Goal: Task Accomplishment & Management: Complete application form

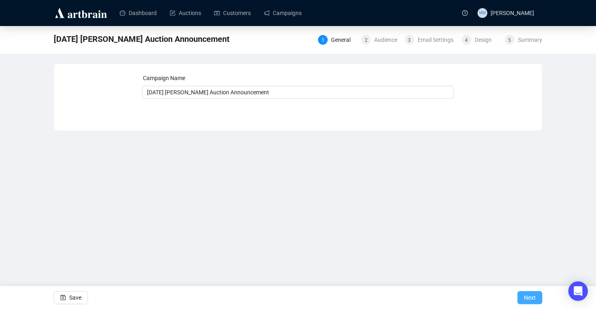
click at [529, 298] on span "Next" at bounding box center [530, 298] width 12 height 23
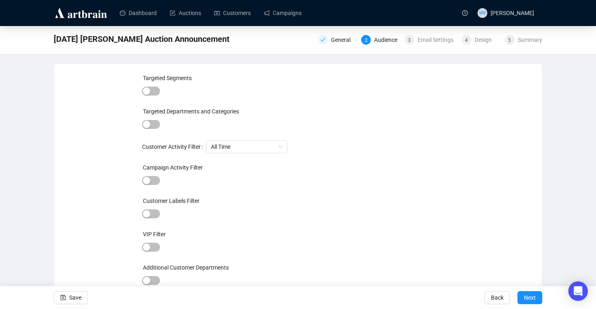
click at [529, 298] on span "Next" at bounding box center [530, 298] width 12 height 23
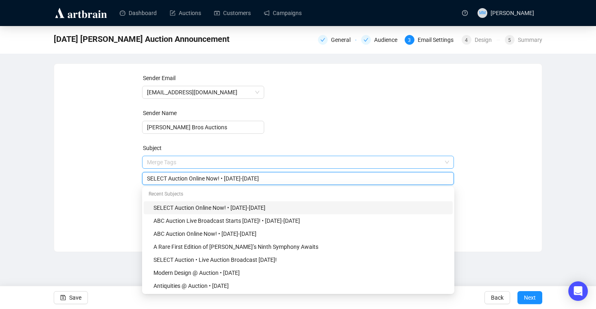
drag, startPoint x: 228, startPoint y: 164, endPoint x: 237, endPoint y: 164, distance: 9.8
click at [237, 164] on span "Merge Tags SELECT Auction Online Now! • [DATE]-[DATE]" at bounding box center [298, 170] width 312 height 23
drag, startPoint x: 228, startPoint y: 179, endPoint x: 238, endPoint y: 179, distance: 9.8
click at [238, 179] on input "SELECT Auction Online Now! • [DATE]-[DATE]" at bounding box center [298, 178] width 302 height 9
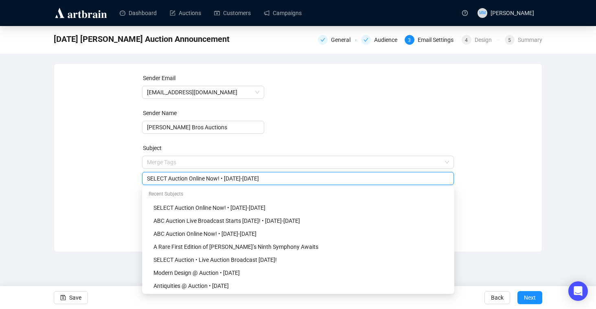
click at [244, 179] on input "SELECT Auction Online Now! • [DATE]-[DATE]" at bounding box center [298, 178] width 302 height 9
drag, startPoint x: 252, startPoint y: 178, endPoint x: 258, endPoint y: 178, distance: 6.9
click at [258, 178] on input "SELECT Auction Online Now! • Oct 15-13" at bounding box center [298, 178] width 302 height 9
click at [331, 76] on form "Sender Email [EMAIL_ADDRESS][DOMAIN_NAME] Sender Name [PERSON_NAME] Bros Auctio…" at bounding box center [298, 147] width 312 height 147
drag, startPoint x: 188, startPoint y: 179, endPoint x: 120, endPoint y: 179, distance: 68.4
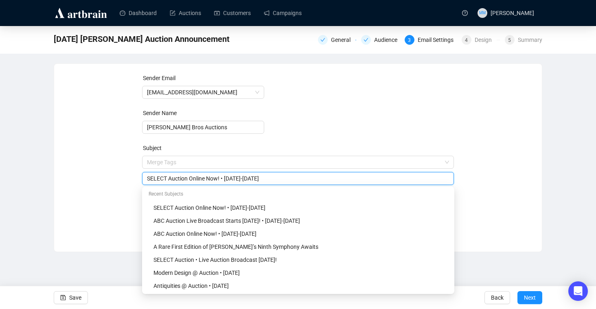
click at [120, 179] on div "Sender Email [EMAIL_ADDRESS][DOMAIN_NAME] Sender Name [PERSON_NAME] Bros Auctio…" at bounding box center [298, 152] width 468 height 156
type input "[PERSON_NAME] Online Now! • [DATE]-[DATE]"
click at [313, 110] on form "Sender Email [EMAIL_ADDRESS][DOMAIN_NAME] Sender Name [PERSON_NAME] Bros Auctio…" at bounding box center [298, 147] width 312 height 147
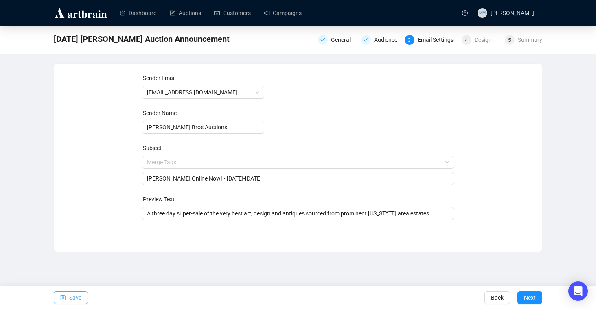
click at [74, 300] on span "Save" at bounding box center [75, 298] width 12 height 23
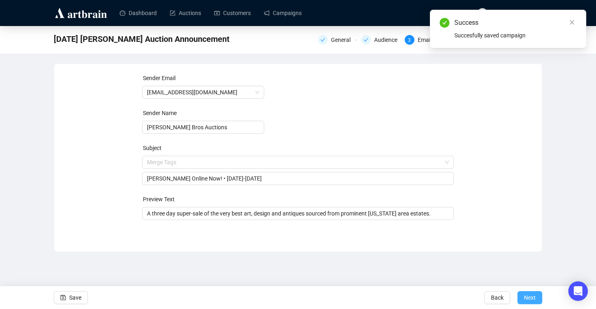
click at [533, 300] on span "Next" at bounding box center [530, 298] width 12 height 23
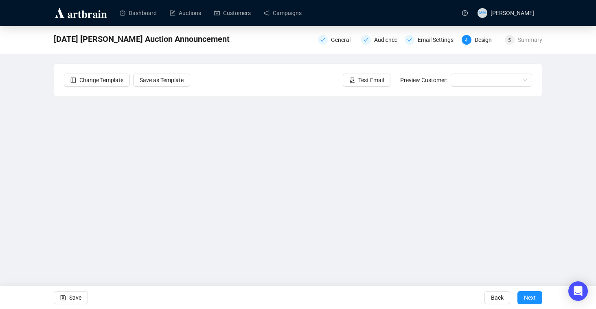
click at [29, 76] on div "[DATE] [PERSON_NAME] Auction Announcement General Audience Email Settings 4 Des…" at bounding box center [298, 163] width 596 height 274
